Goal: Information Seeking & Learning: Learn about a topic

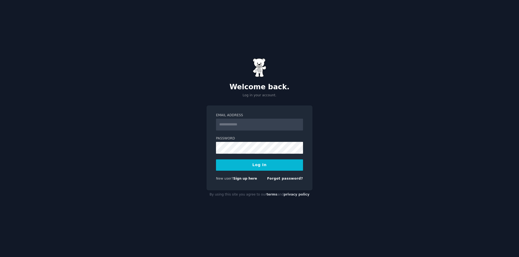
click at [264, 125] on input "Email Address" at bounding box center [259, 125] width 87 height 12
type input "**********"
click at [216, 160] on button "Log In" at bounding box center [259, 165] width 87 height 11
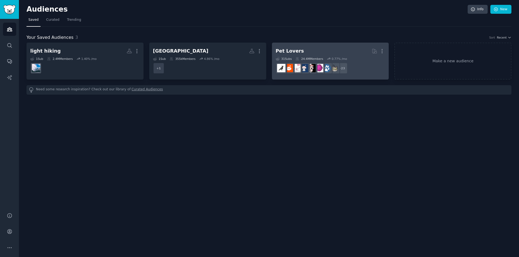
click at [344, 44] on link "Pet Lovers More 31 Sub s 24.4M Members 0.77 % /mo r/birding + 23" at bounding box center [330, 61] width 117 height 37
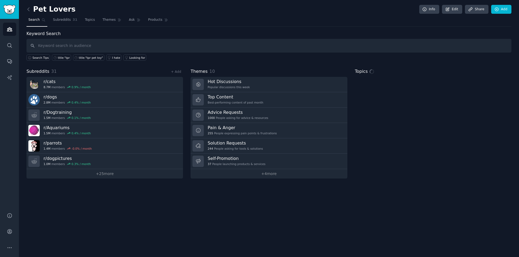
click at [131, 45] on input "text" at bounding box center [268, 46] width 485 height 14
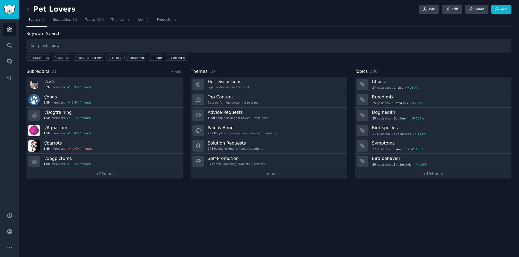
type input "plastic bowl"
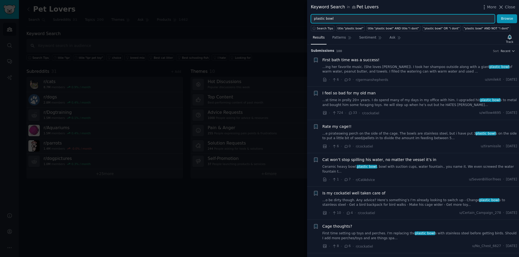
click at [314, 17] on input "plastic bowl" at bounding box center [403, 18] width 184 height 9
click at [496, 14] on button "Browse" at bounding box center [506, 18] width 20 height 9
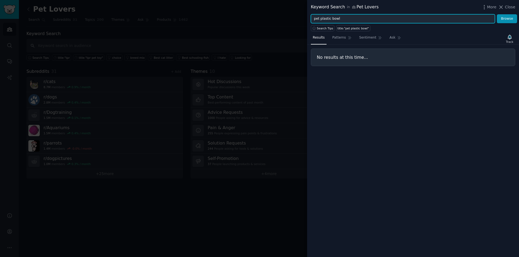
drag, startPoint x: 320, startPoint y: 19, endPoint x: 311, endPoint y: 19, distance: 9.7
click at [311, 19] on input "pet plastic bowl" at bounding box center [403, 18] width 184 height 9
type input "plastic bowl"
click at [496, 14] on button "Browse" at bounding box center [506, 18] width 20 height 9
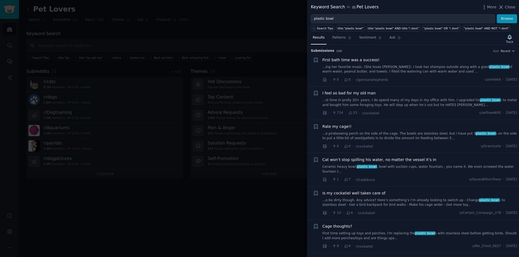
click at [366, 60] on span "First bath time was a success!" at bounding box center [350, 60] width 57 height 6
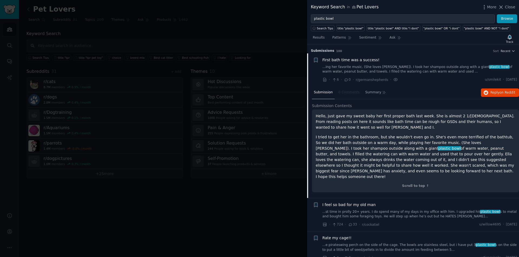
scroll to position [9, 0]
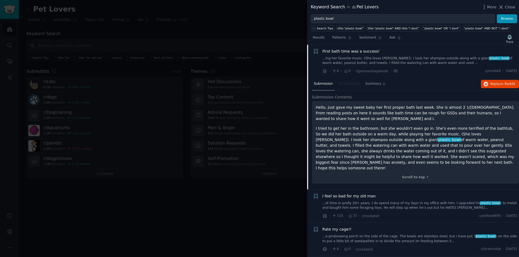
click at [436, 58] on link "...ing her favorite music. (She loves [PERSON_NAME]). I took her shampoo outsid…" at bounding box center [419, 60] width 195 height 9
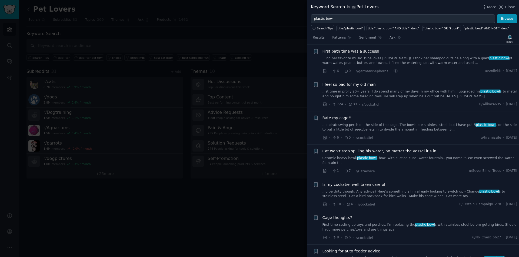
click at [431, 58] on link "...ing her favorite music. (She loves [PERSON_NAME]). I took her shampoo outsid…" at bounding box center [419, 60] width 195 height 9
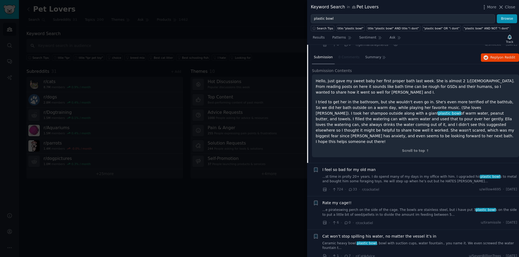
scroll to position [36, 0]
click at [369, 129] on p "I tried to get her in the bathroom, but she wouldn't even go in. She's even mor…" at bounding box center [414, 121] width 199 height 45
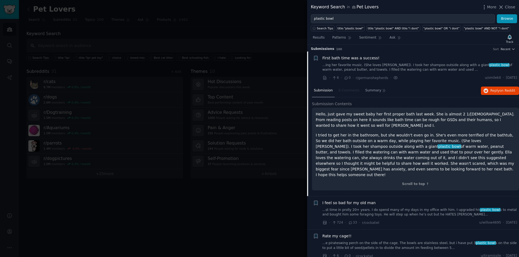
scroll to position [0, 0]
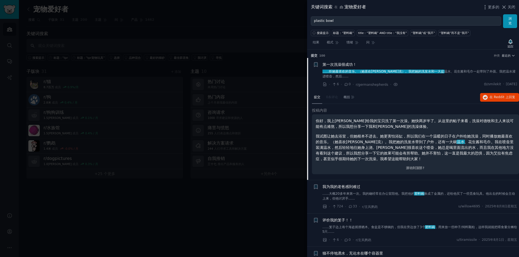
click at [348, 75] on link "……听她最喜欢的音乐。（她喜欢[PERSON_NAME]克）。我把她的洗发水和一大盆 温水、花生酱和毛巾一起带到了外面 。我把温水灌进喷壶，然后……" at bounding box center [419, 73] width 195 height 9
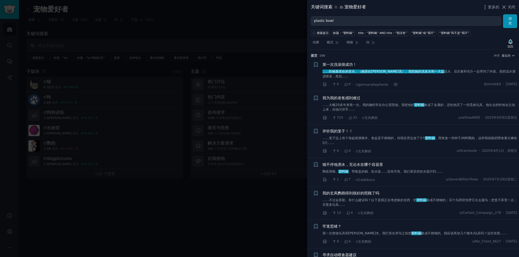
scroll to position [9, 0]
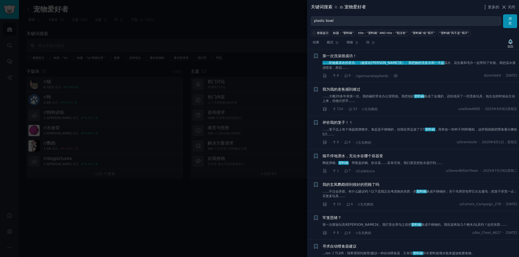
click at [448, 63] on font "温水、花生酱和毛巾一起带到了外面" at bounding box center [470, 63] width 52 height 4
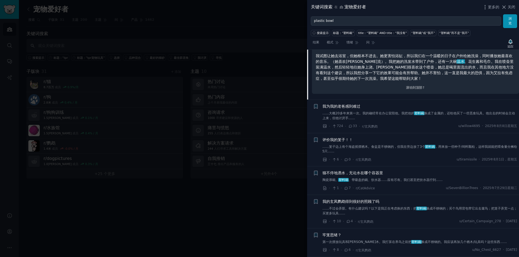
scroll to position [90, 0]
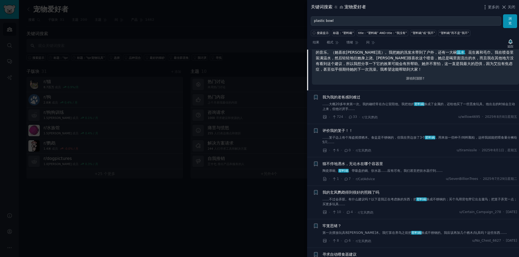
click at [407, 115] on div "· 724 · 33 · r/玄凤鹦鹉 u/willow4695 · [DATE]" at bounding box center [419, 118] width 195 height 6
click at [381, 103] on font "……大概20多年来第一次。我的确经常在办公室陪他。我把他的" at bounding box center [368, 104] width 92 height 4
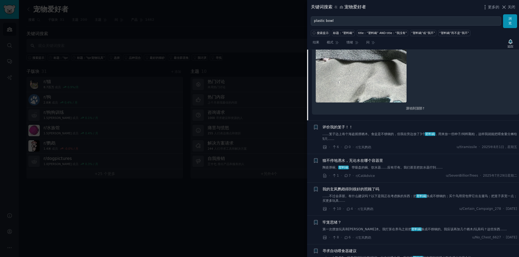
scroll to position [339, 0]
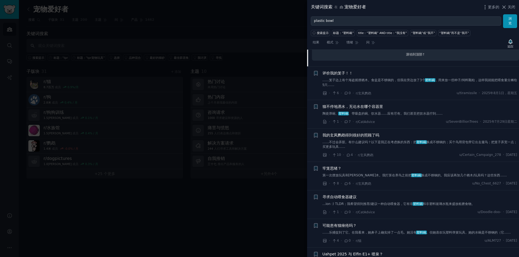
click at [385, 84] on link "……笼子边上有个海盗摇摆栖木。食盆是不锈钢的，但我在旁边放了3个 塑料碗 ，用来放一些种子/饲料颗粒，这样我就能把喂食量分摊给5只……" at bounding box center [419, 82] width 195 height 9
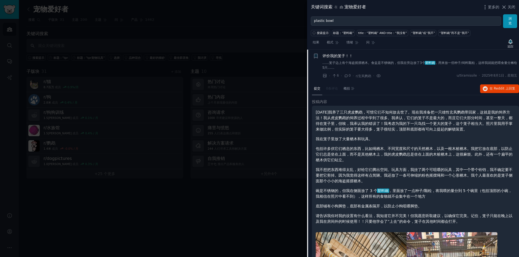
scroll to position [102, 0]
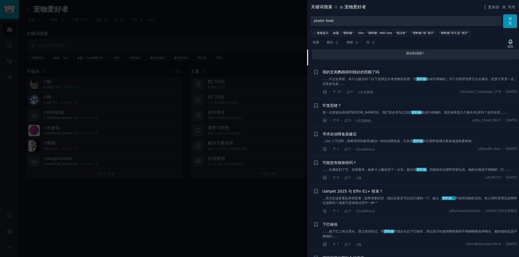
scroll to position [244, 0]
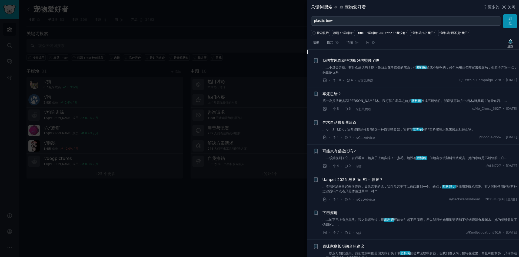
click at [409, 129] on font "...ion :) TLDR；我希望得到推荐/建议一种自动喂食器，它有非" at bounding box center [367, 130] width 90 height 4
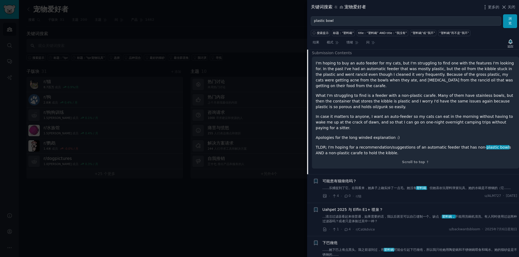
scroll to position [199, 0]
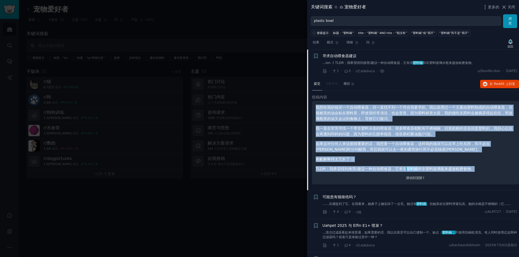
drag, startPoint x: 314, startPoint y: 107, endPoint x: 475, endPoint y: 170, distance: 172.7
click at [475, 170] on div "我想给我的猫买一个自动喂食器，但一直找不到一个符合我要求的。我以前用过一个主要由塑料制成的自动喂食器，但猫粮里的油会粘在塑料里，即使我经常清洗，也会变质。因为…" at bounding box center [415, 143] width 207 height 84
copy div "我想给我的猫买一个自动喂食器，但一直找不到一个符合我要求的。我以前用过一个主要由塑料制成的自动喂食器，但猫粮里的油会粘在塑料里，即使我经常清洗，也会变质。因为…"
click at [433, 146] on font "如果这对任何人来说都很重要的话，我想要一个自动喂食器，这样我的猫就可以在早上吃东西，而不必在[PERSON_NAME]时分叫醒我，而且我就可以去一夜的露营旅行…" at bounding box center [402, 147] width 174 height 10
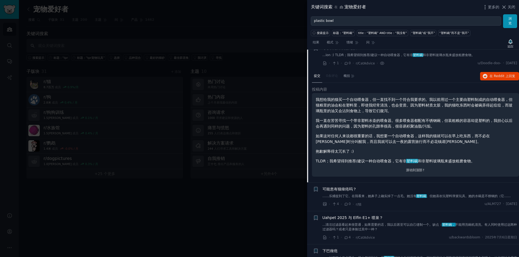
scroll to position [280, 0]
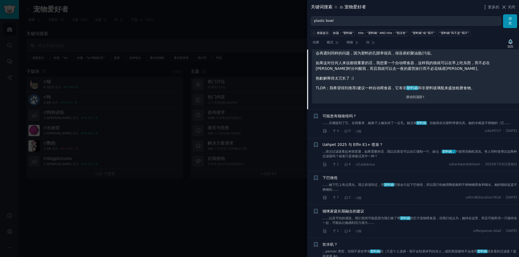
click at [403, 123] on font "……乐捕捉到了它。在我看来，她鼻子上确实掉了一点毛。她没有" at bounding box center [369, 123] width 94 height 4
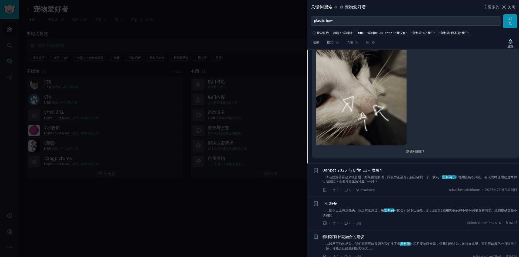
scroll to position [390, 0]
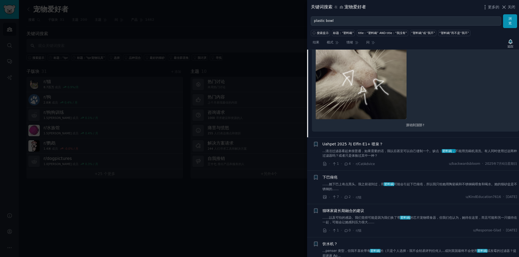
click at [420, 157] on link "...清洁过滤器看起来很普通，如果需要的话，我以后甚至可以自己缝制一个。缺点： 塑料碗， 不能用洗碗机清洗。有人同时使用过这两种过滤器吗？或者只是体验过其中一…" at bounding box center [419, 153] width 195 height 9
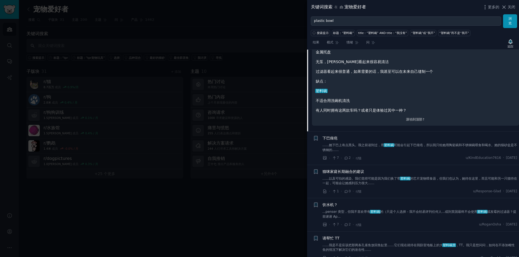
scroll to position [446, 0]
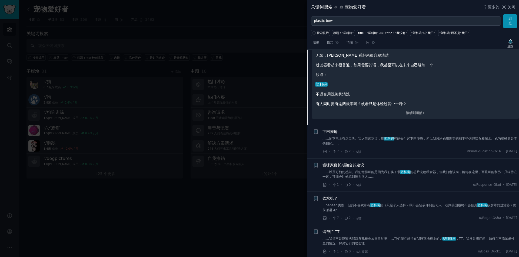
click at [395, 147] on div "下巴痤疮 ……她下巴上有点黑头。我之前读到过，用 塑料碗 可能会引起下巴痤疮，所以我只给她用陶瓷碗和不锈钢碗喂食和喝水。她的猫砂盆是不锈钢的…… · 7 · …" at bounding box center [419, 142] width 195 height 26
click at [404, 139] on font "可能会引起下巴痤疮，所以我只给她用陶瓷碗和不锈钢碗喂食和喝水。她的猫砂盆是不锈钢的……" at bounding box center [419, 141] width 195 height 9
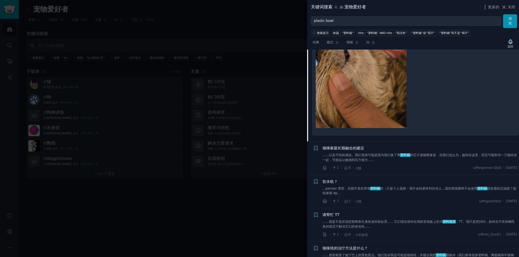
scroll to position [587, 0]
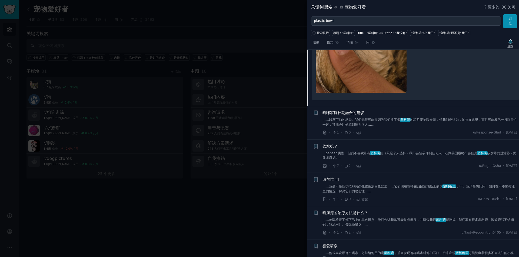
click at [391, 118] on font "……以及可怕的感染。我们觉得可能是因为我们换了带" at bounding box center [361, 120] width 78 height 4
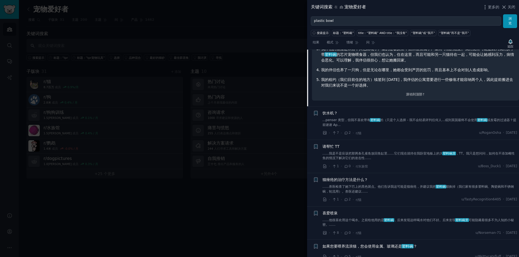
scroll to position [512, 0]
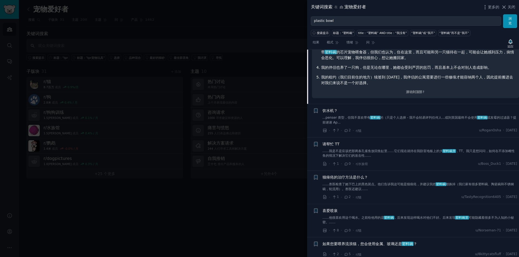
click at [362, 118] on font "...penser 类型，但我不喜欢带有" at bounding box center [346, 118] width 48 height 4
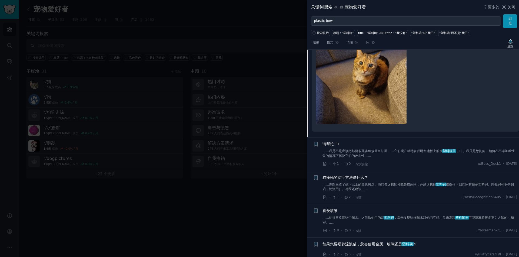
scroll to position [546, 0]
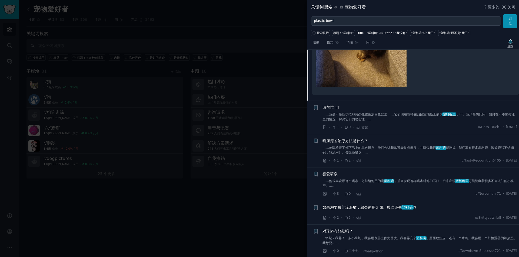
click at [372, 113] on font "……我是不是应该把那两条孔雀鱼放回鱼缸里……它们现在就待在我卧室地板上的大" at bounding box center [382, 115] width 120 height 4
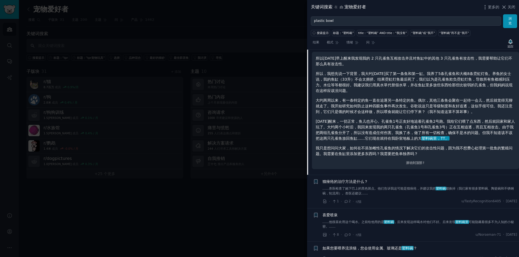
scroll to position [525, 0]
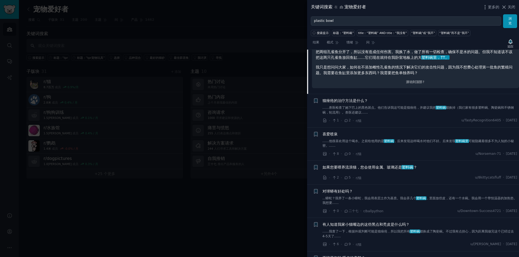
click at [399, 114] on link "……兽医检查了她下巴上的黑色斑点。他们告诉我这可能是猫痤疮，并建议我把 塑料碗 都换掉（我们家有很多塑料碗、陶瓷碗和不锈钢碗，轮流用）。兽医还建议……" at bounding box center [419, 110] width 195 height 9
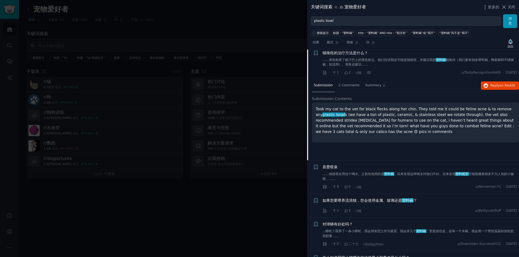
scroll to position [423, 0]
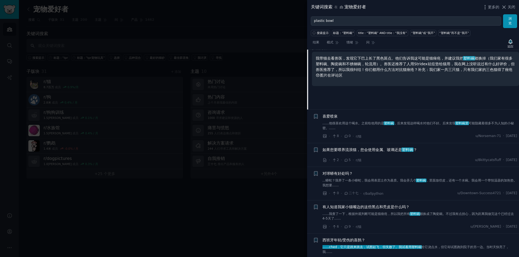
click at [399, 122] on font "，后来发现这样喝水对他们不好。后来发现" at bounding box center [425, 124] width 62 height 4
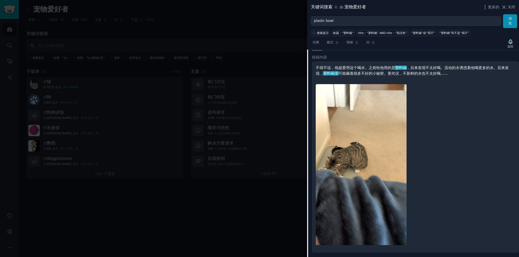
scroll to position [511, 0]
